Goal: Unclear

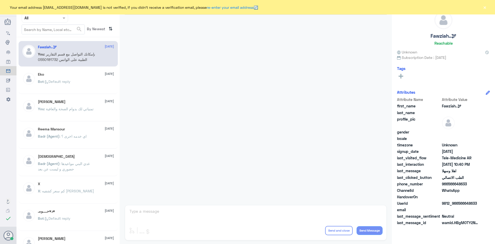
click at [485, 8] on button "×" at bounding box center [484, 7] width 5 height 5
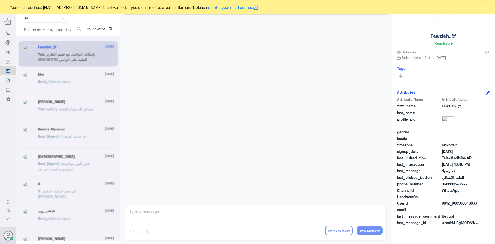
scroll to position [257, 0]
